Goal: Download file/media

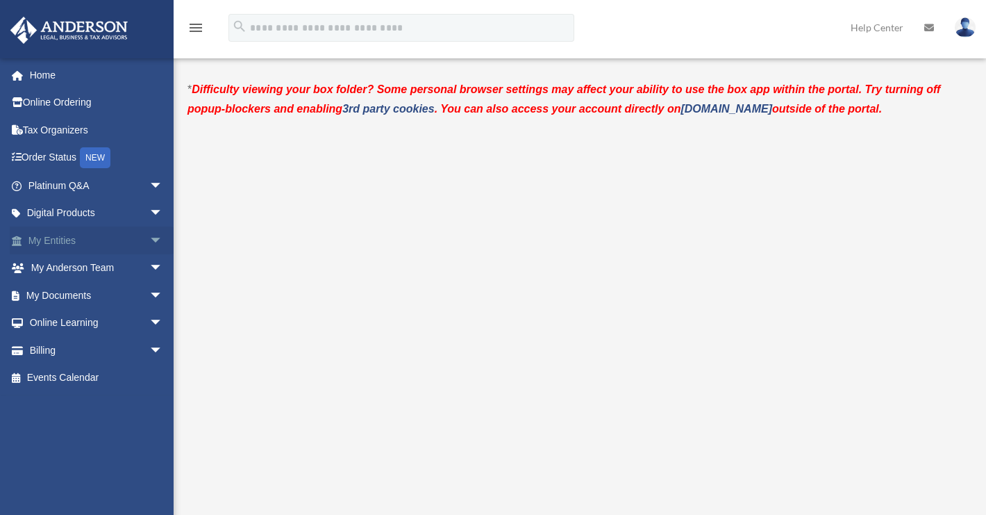
click at [74, 235] on link "My Entities arrow_drop_down" at bounding box center [97, 240] width 174 height 28
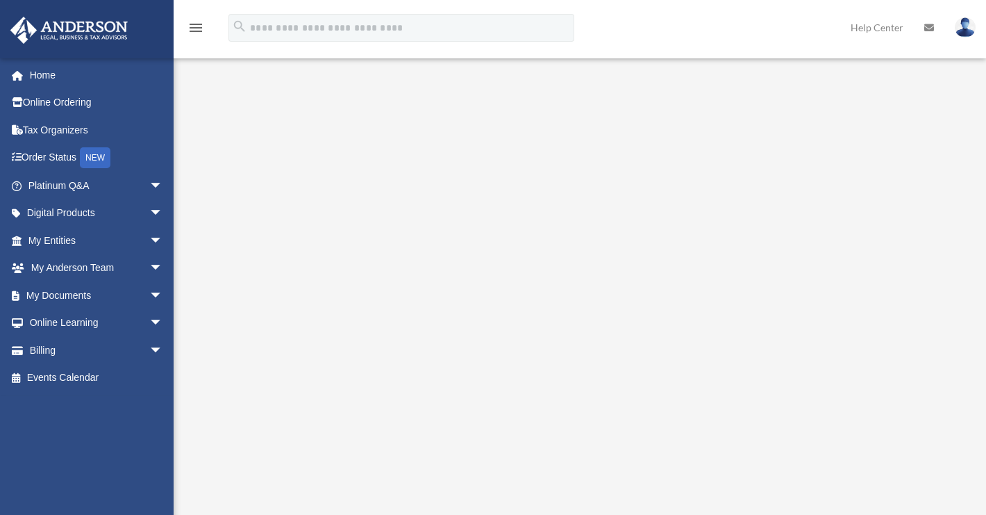
scroll to position [186, 0]
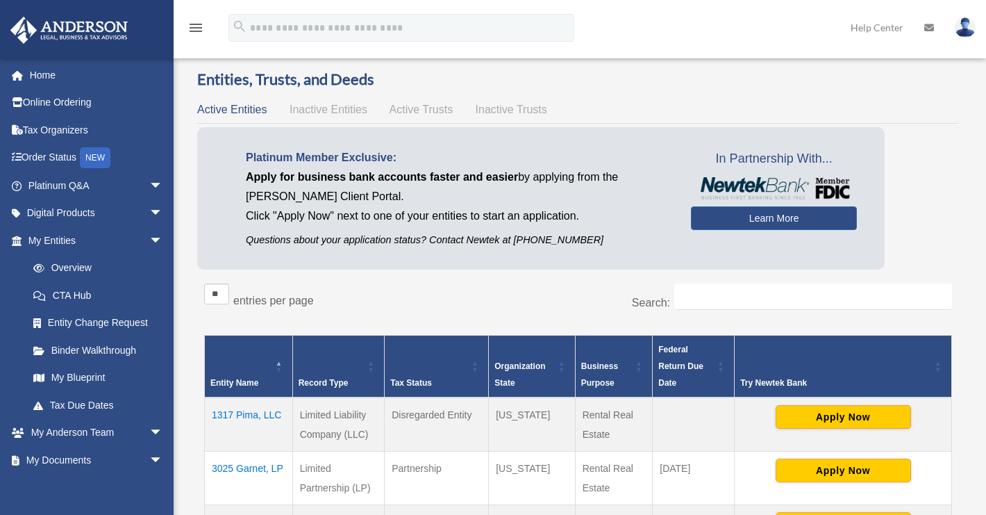
scroll to position [12, 0]
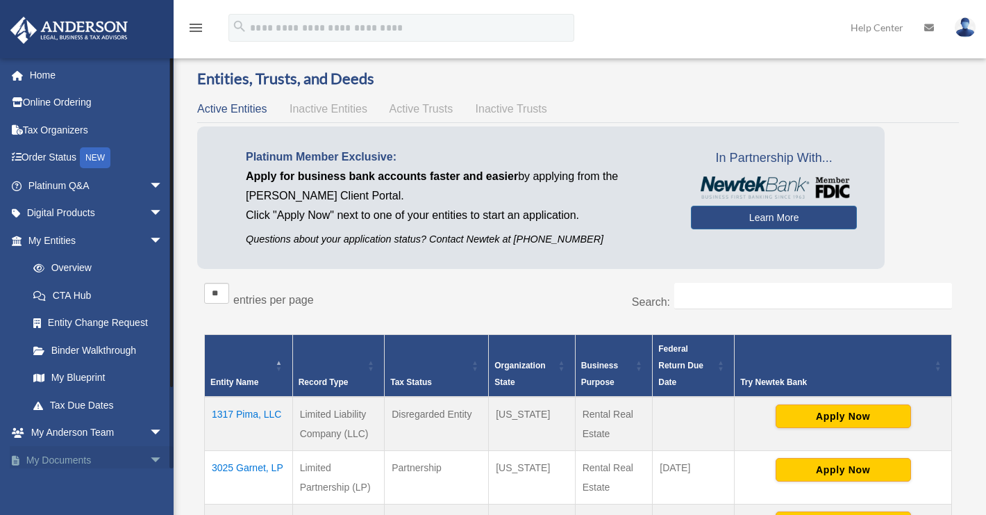
click at [149, 461] on span "arrow_drop_down" at bounding box center [163, 460] width 28 height 28
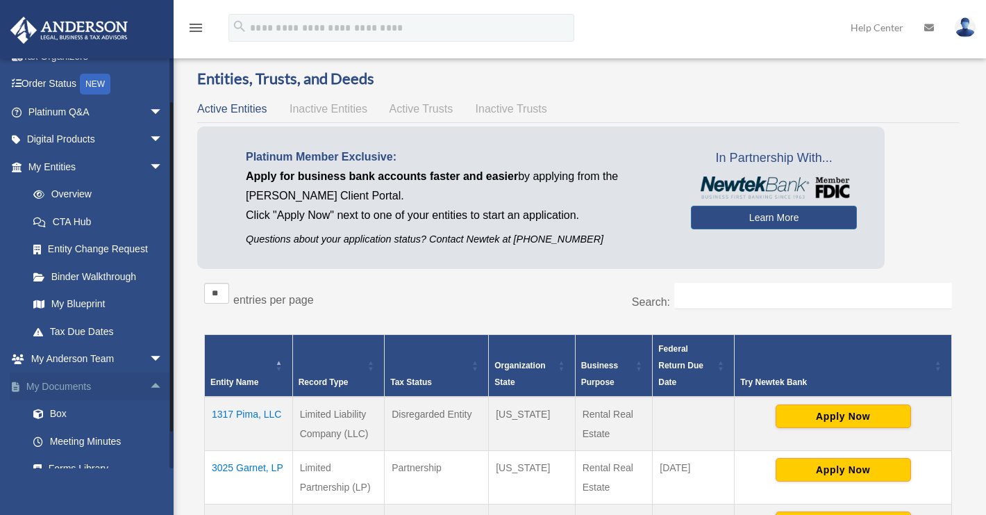
scroll to position [159, 0]
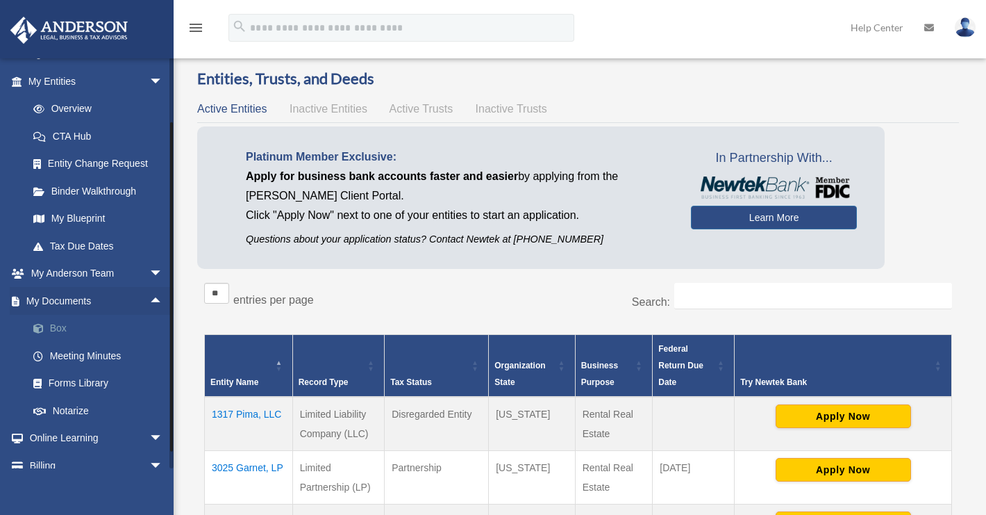
click at [65, 331] on link "Box" at bounding box center [101, 329] width 165 height 28
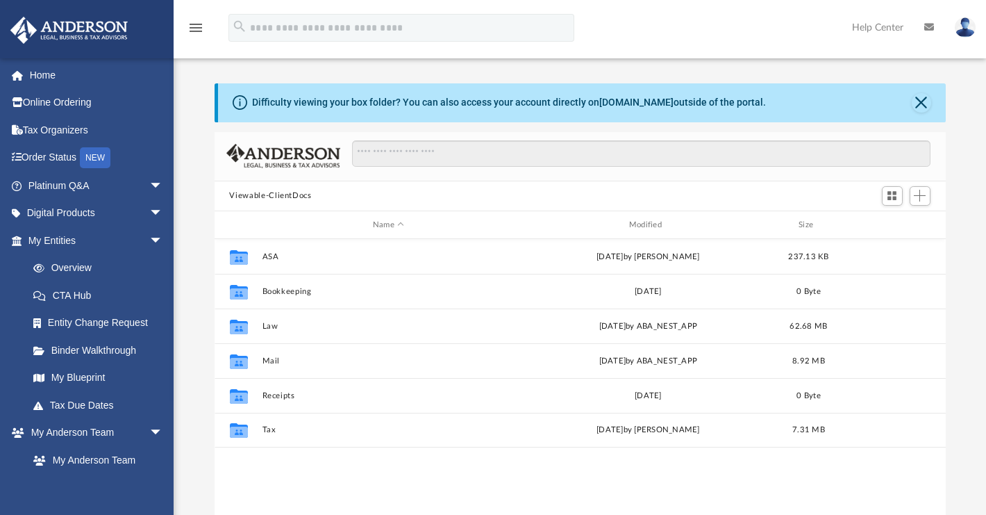
scroll to position [305, 721]
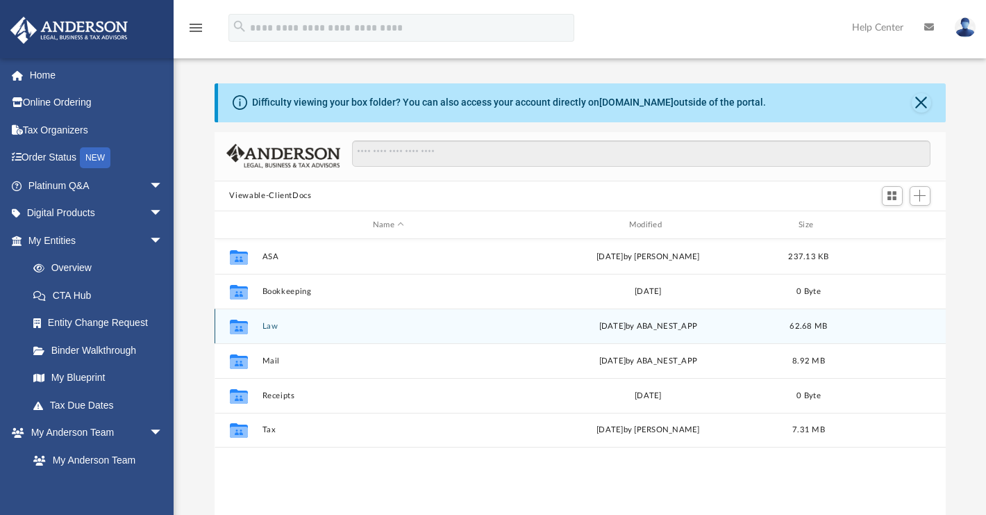
click at [271, 328] on button "Law" at bounding box center [389, 326] width 254 height 9
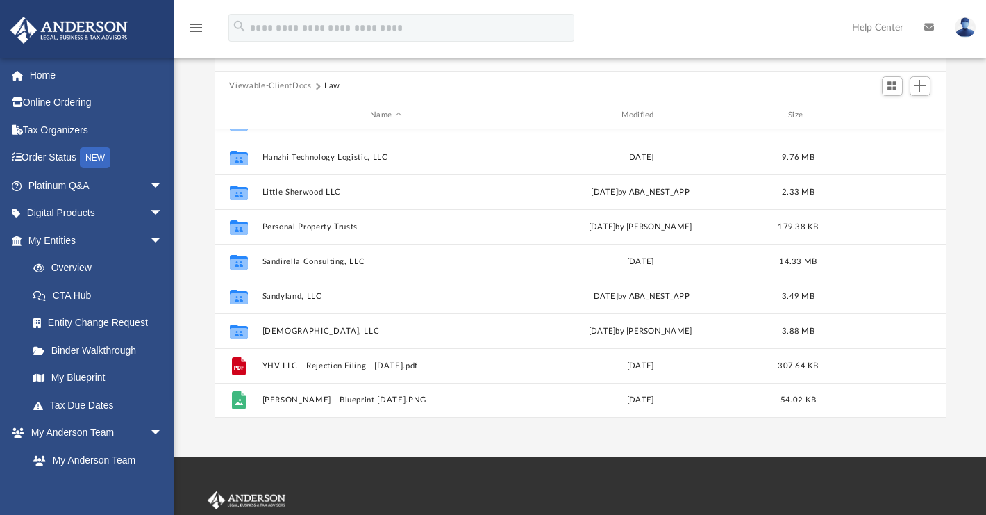
scroll to position [71, 0]
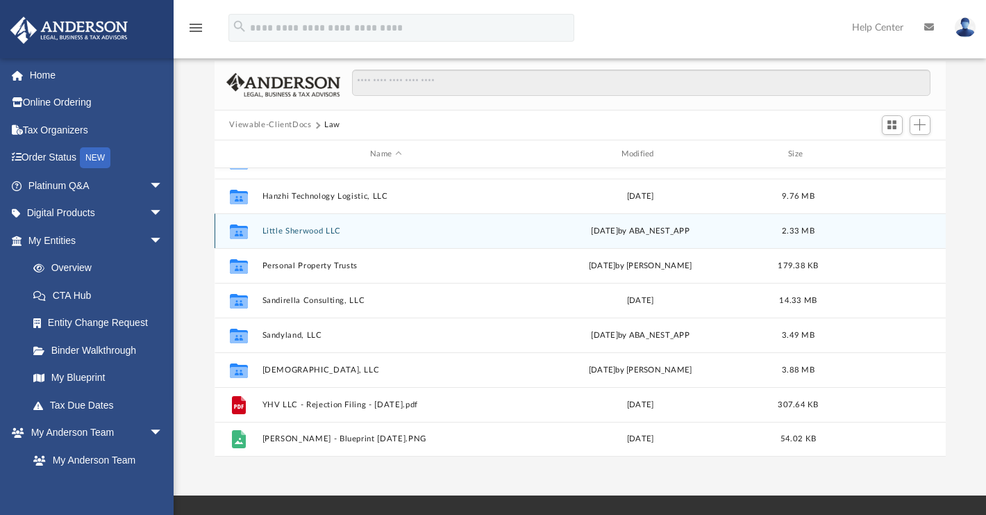
click at [312, 231] on button "Little Sherwood LLC" at bounding box center [386, 230] width 248 height 9
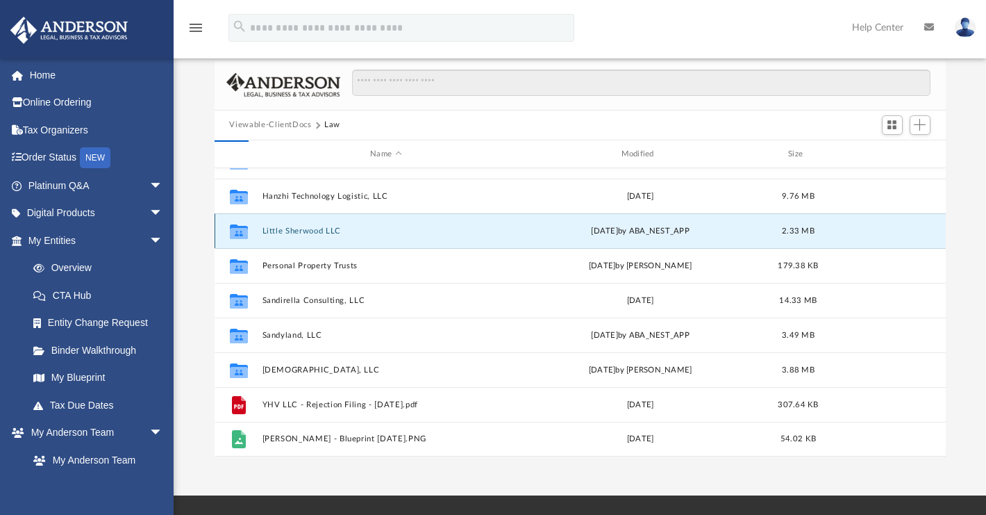
scroll to position [0, 0]
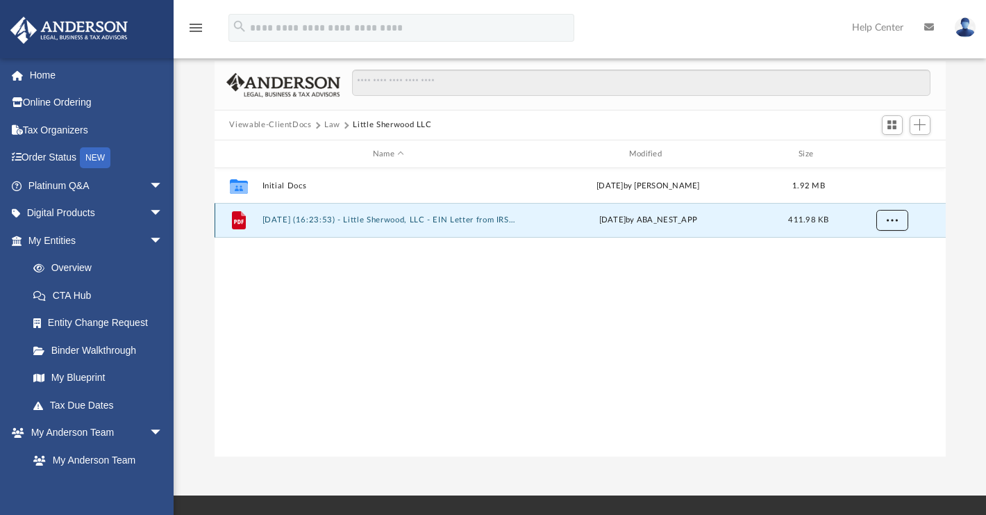
click at [895, 222] on span "More options" at bounding box center [891, 220] width 11 height 8
click at [881, 275] on li "Download" at bounding box center [879, 270] width 40 height 15
